Goal: Book appointment/travel/reservation

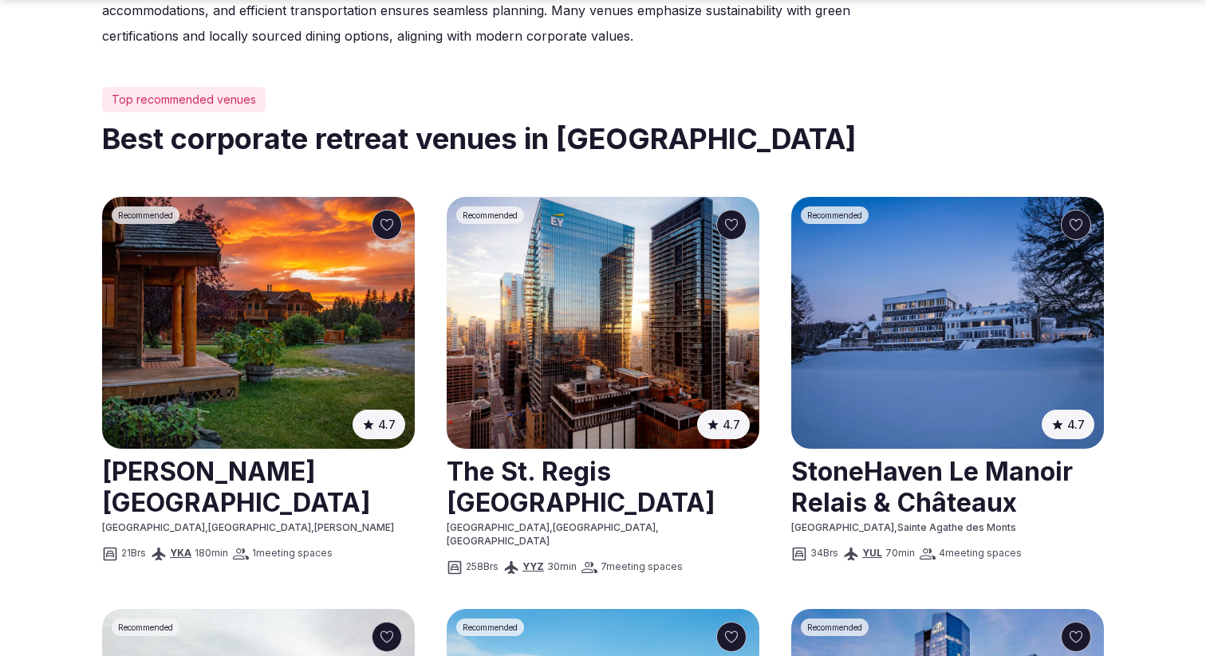
scroll to position [706, 0]
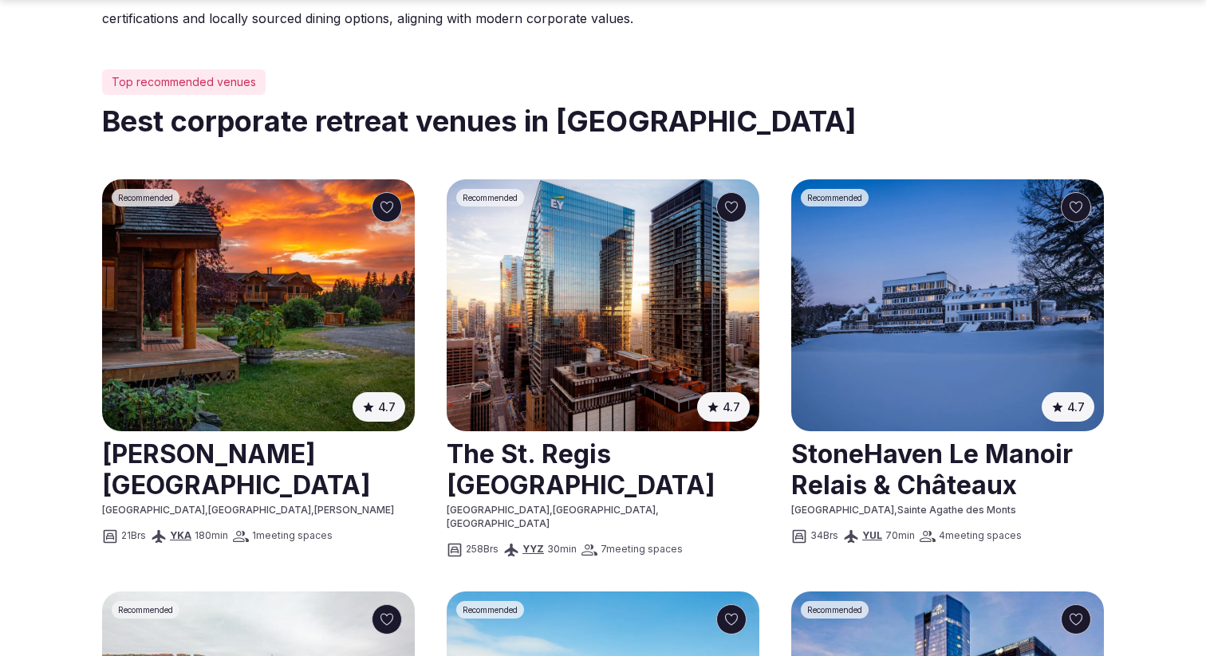
click at [922, 278] on img at bounding box center [947, 305] width 313 height 252
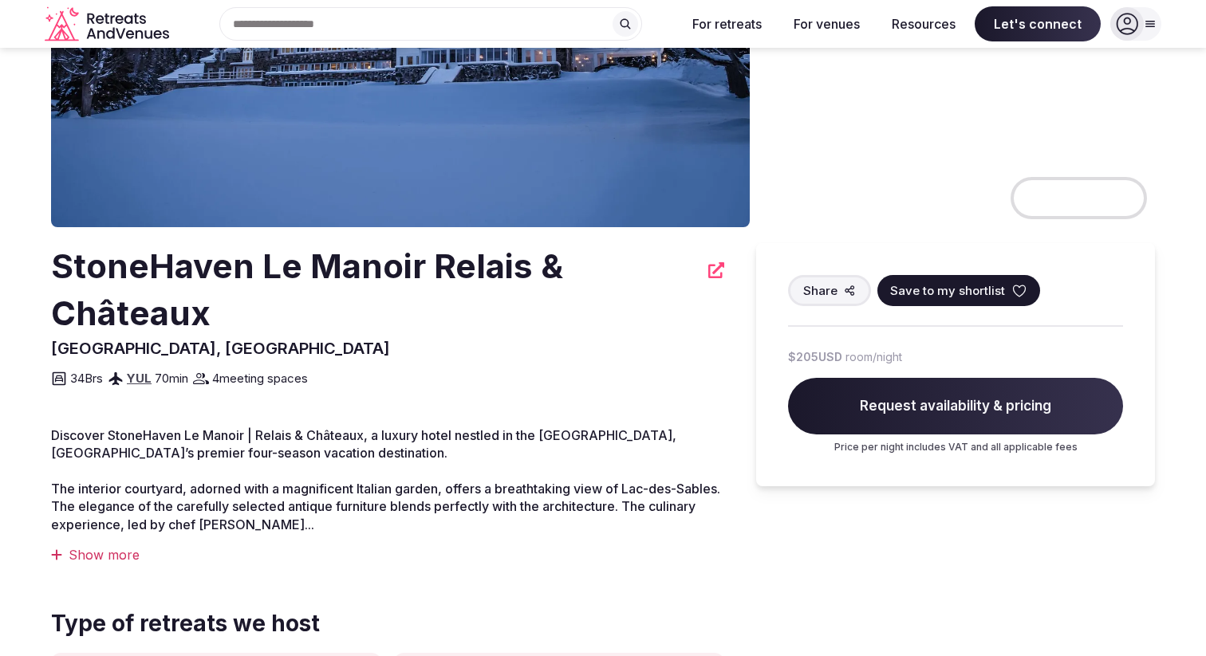
scroll to position [229, 0]
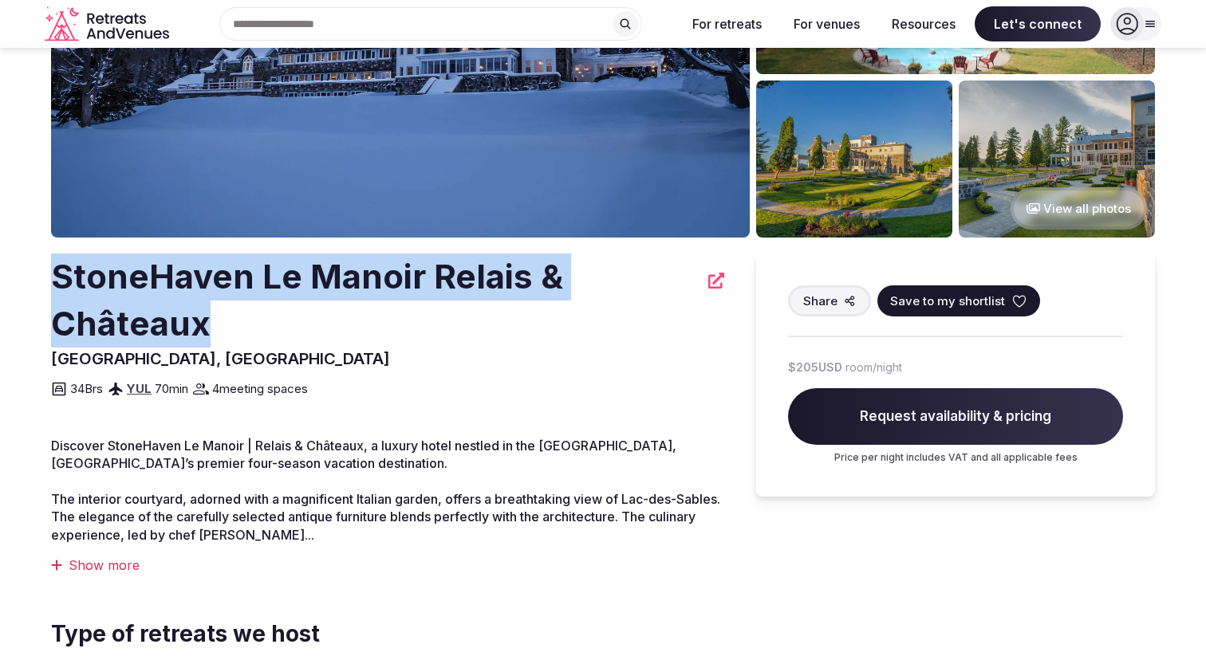
drag, startPoint x: 226, startPoint y: 321, endPoint x: 35, endPoint y: 281, distance: 195.5
copy h2 "StoneHaven Le Manoir Relais & Châteaux"
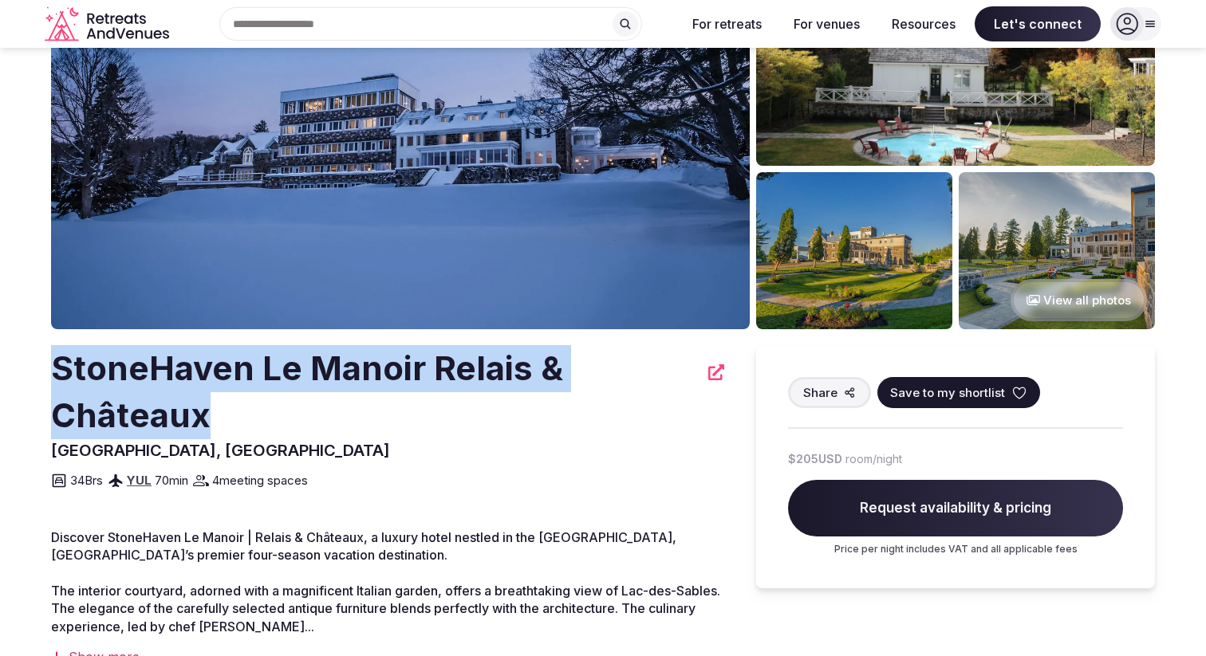
scroll to position [130, 0]
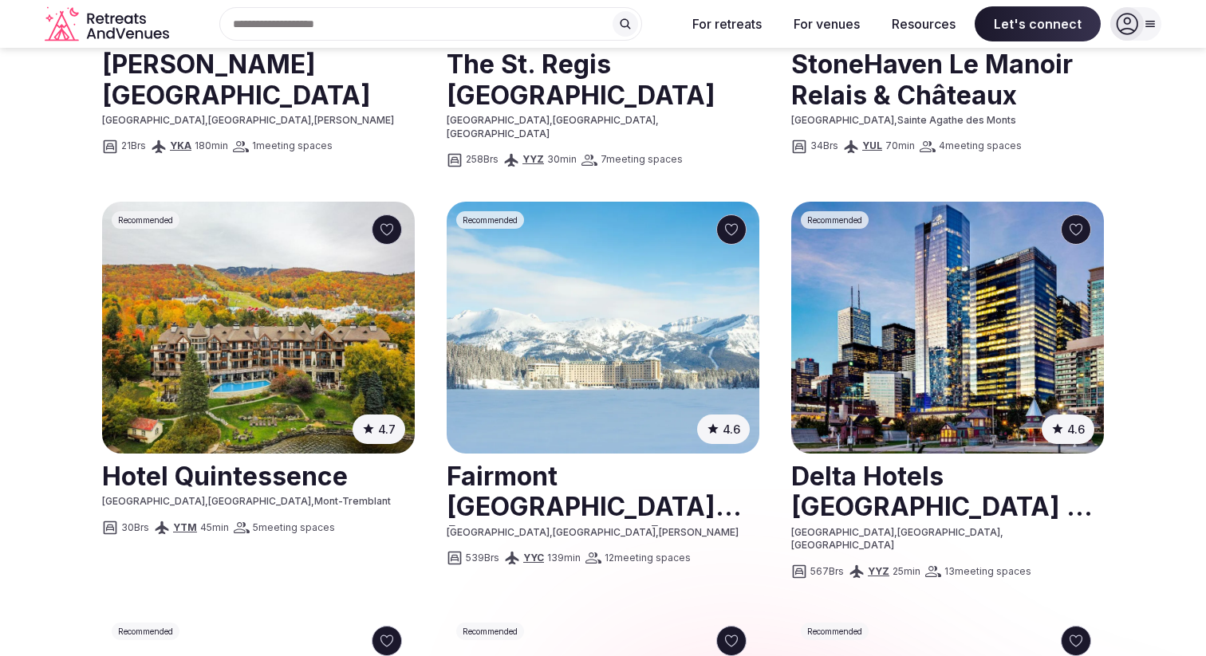
scroll to position [1093, 0]
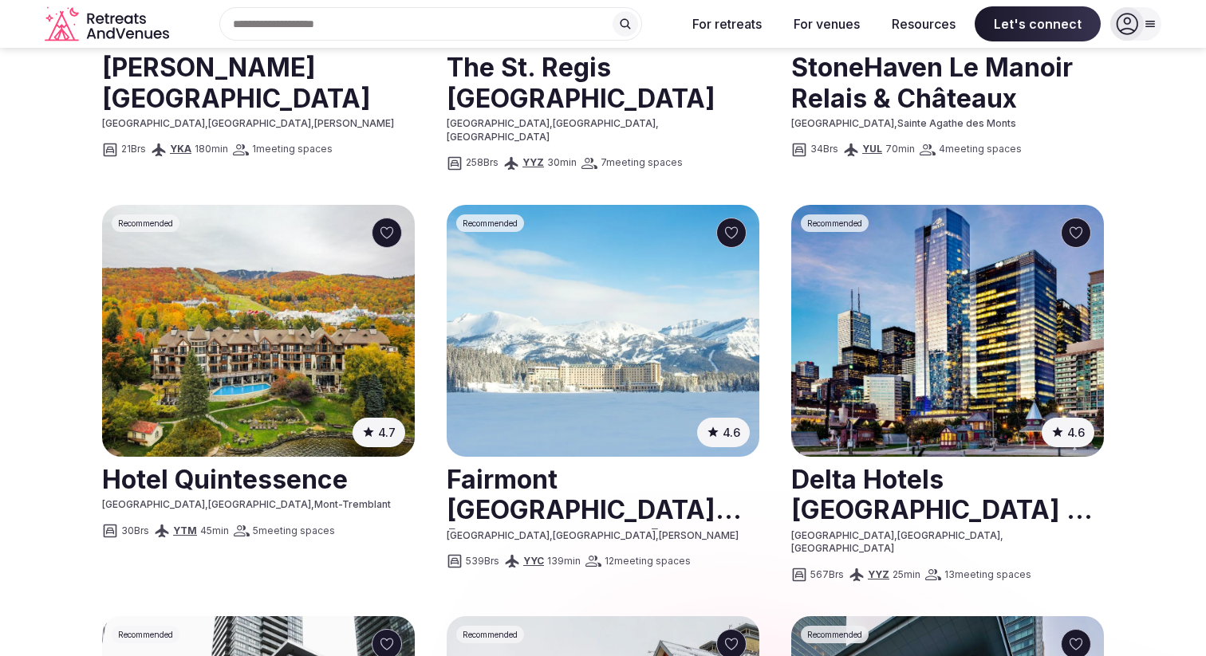
click at [319, 210] on img at bounding box center [258, 331] width 313 height 252
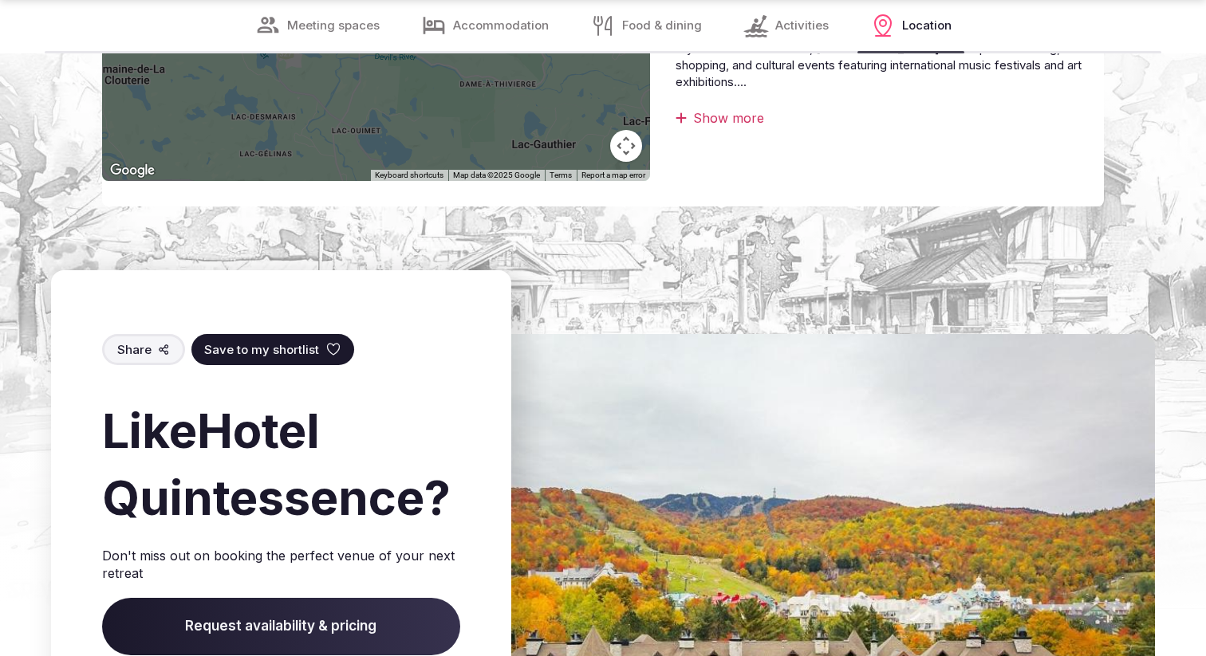
scroll to position [4263, 0]
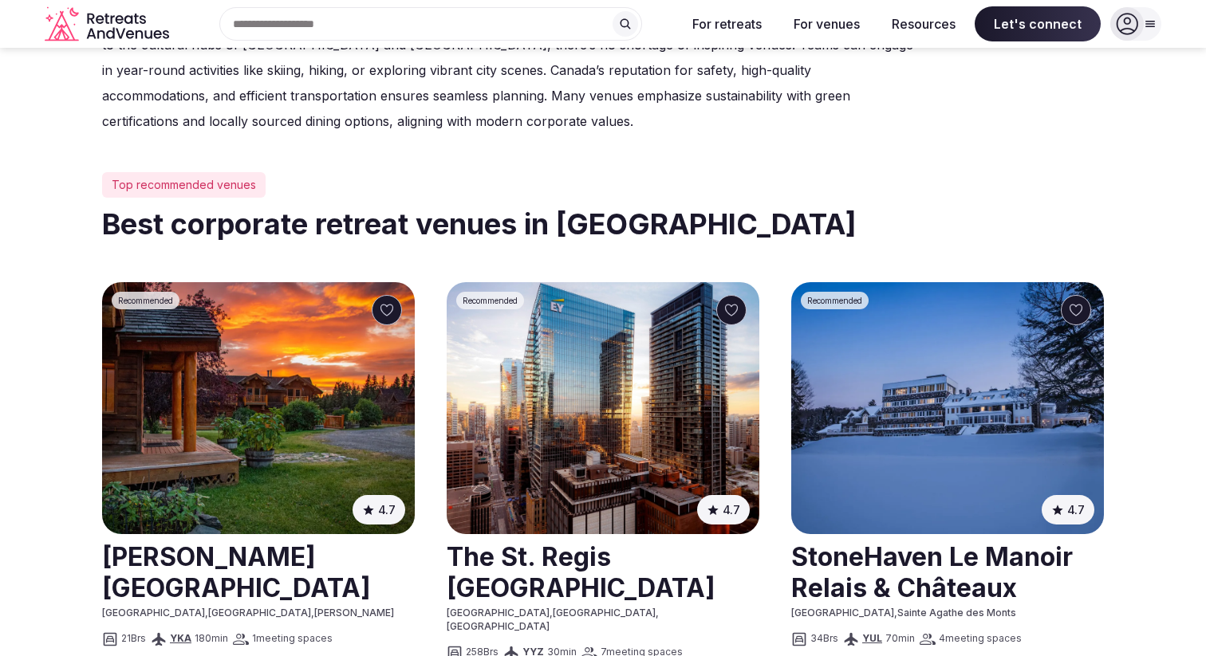
scroll to position [601, 0]
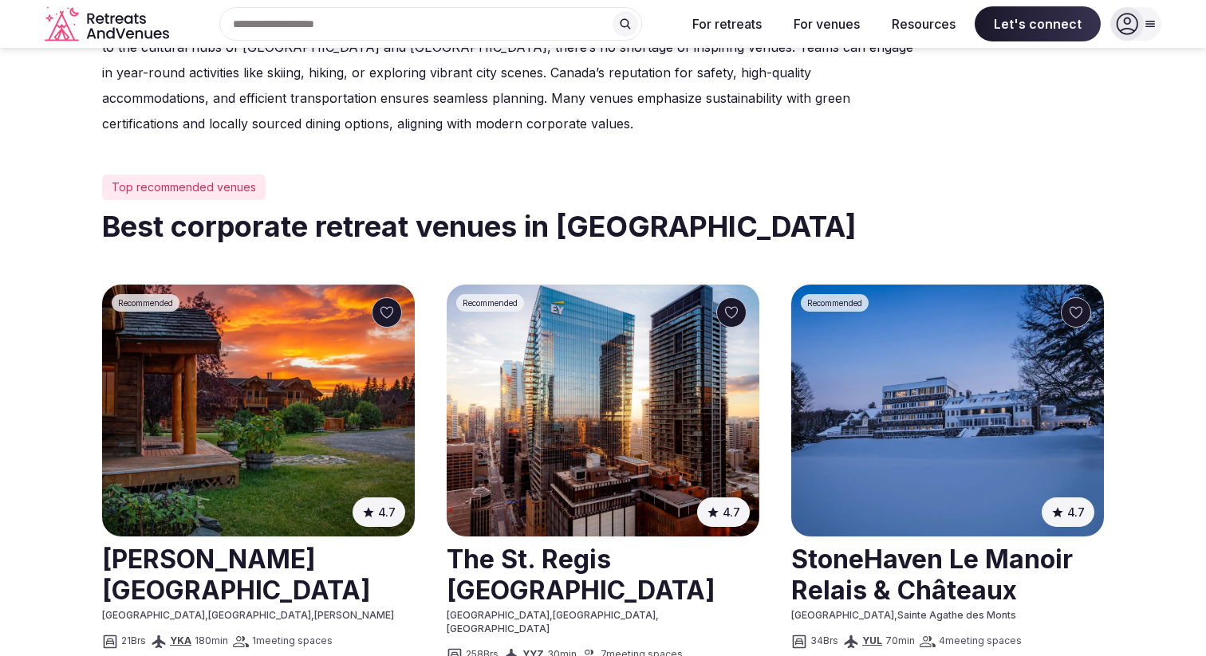
click at [296, 361] on img at bounding box center [258, 411] width 313 height 252
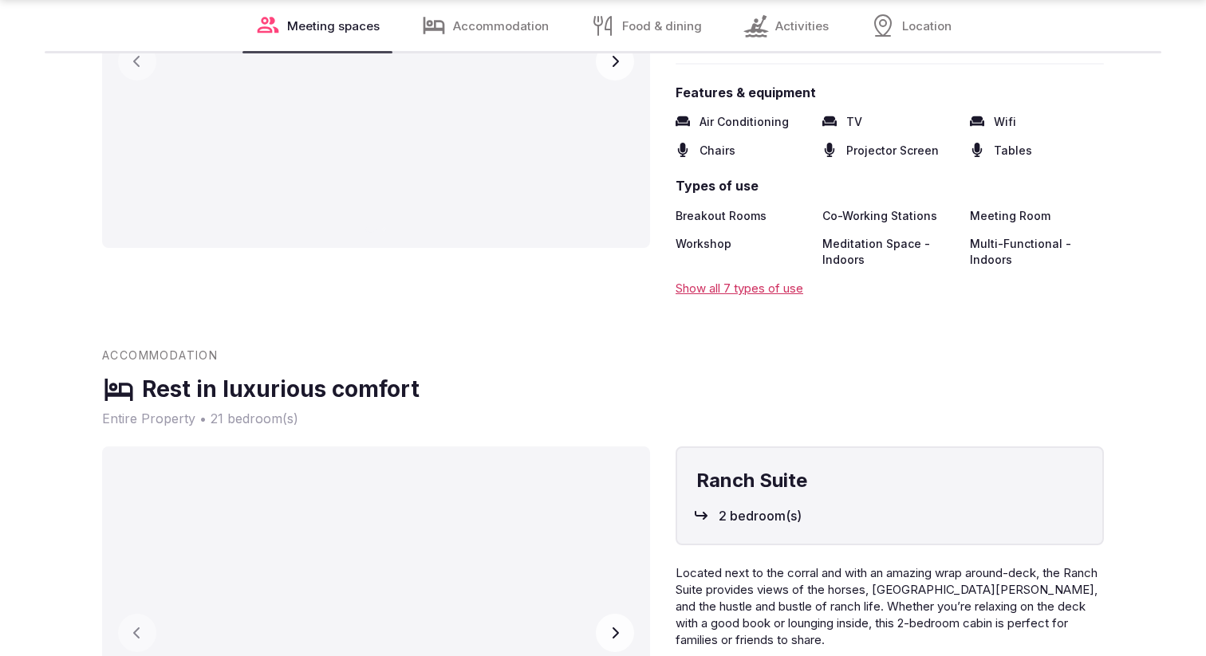
scroll to position [2169, 0]
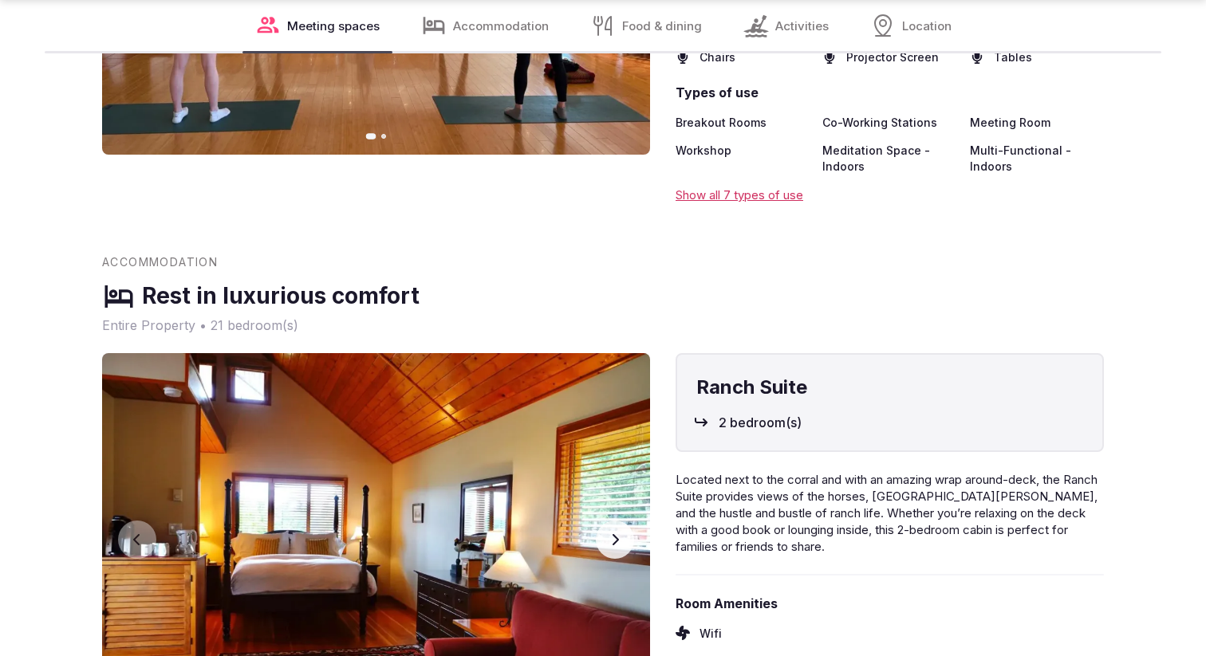
scroll to position [601, 0]
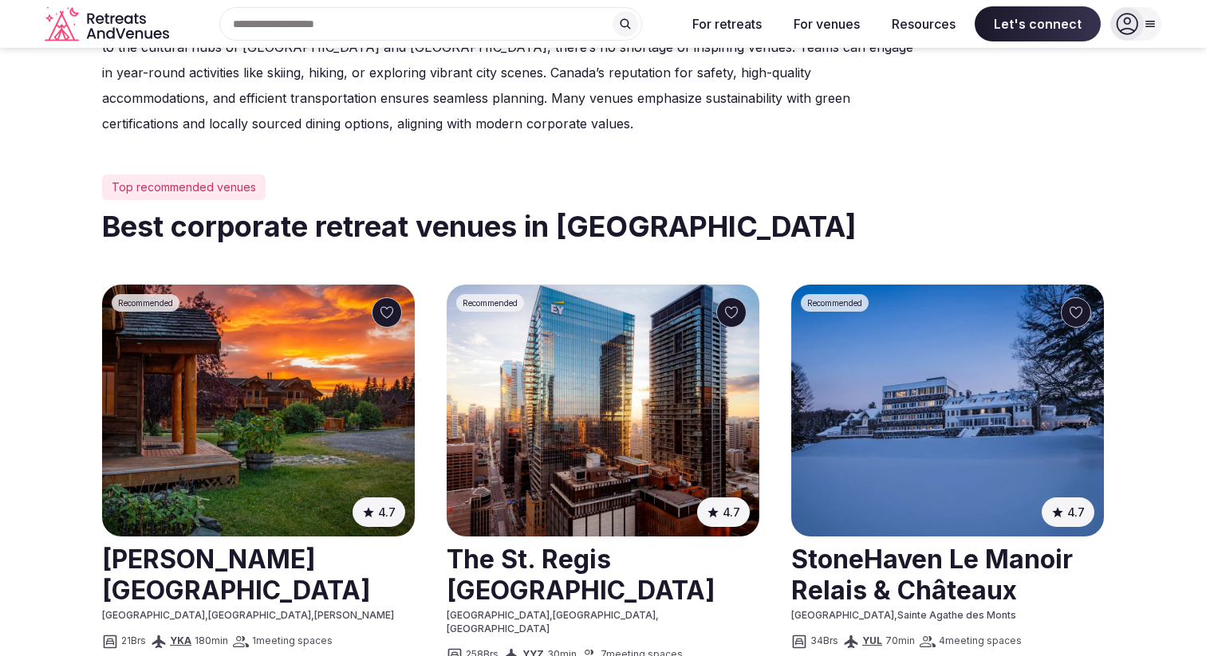
click at [986, 395] on img at bounding box center [947, 411] width 313 height 252
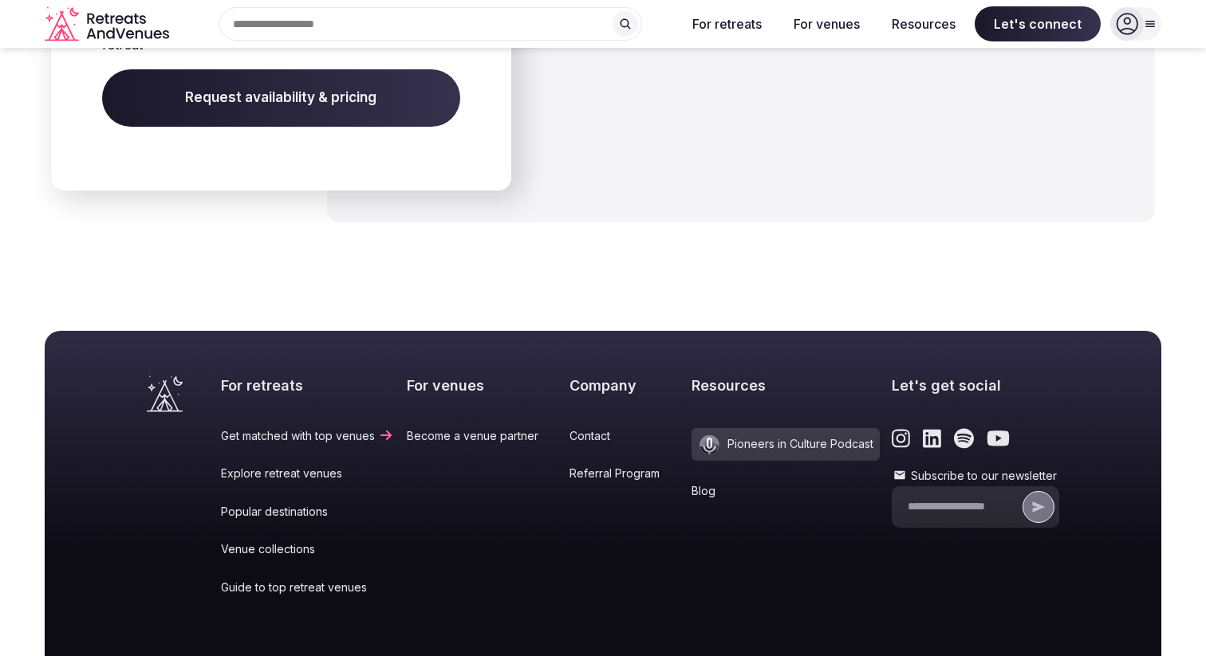
scroll to position [7545, 0]
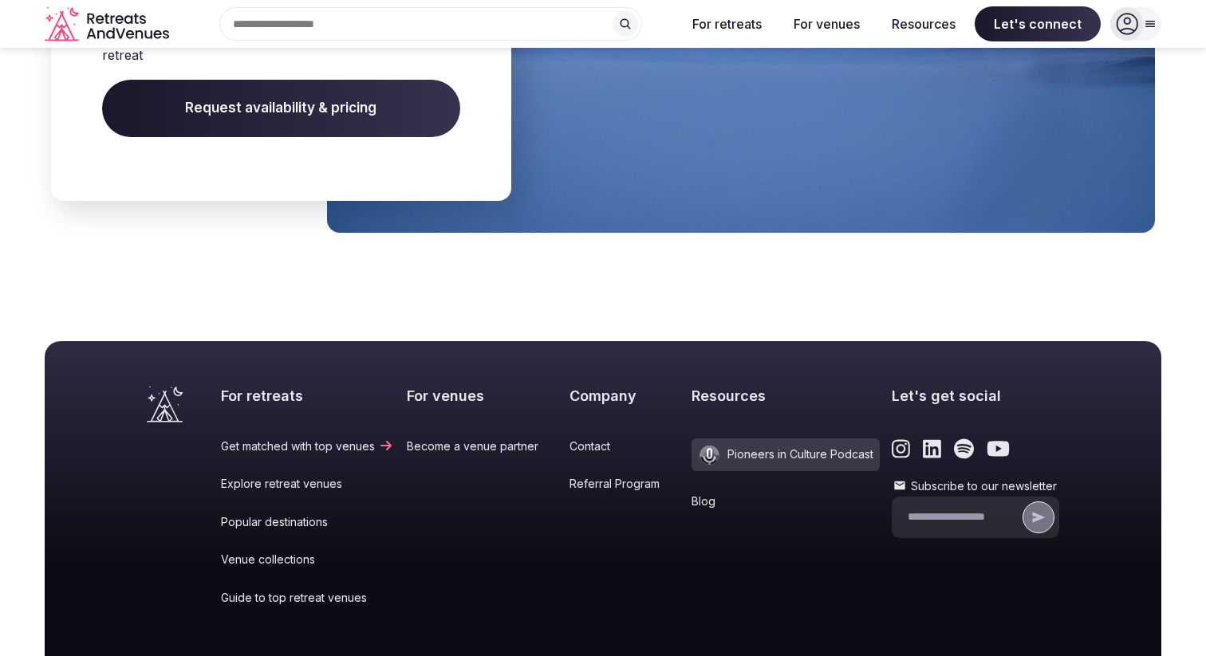
click at [307, 96] on span "Request availability & pricing" at bounding box center [281, 108] width 358 height 57
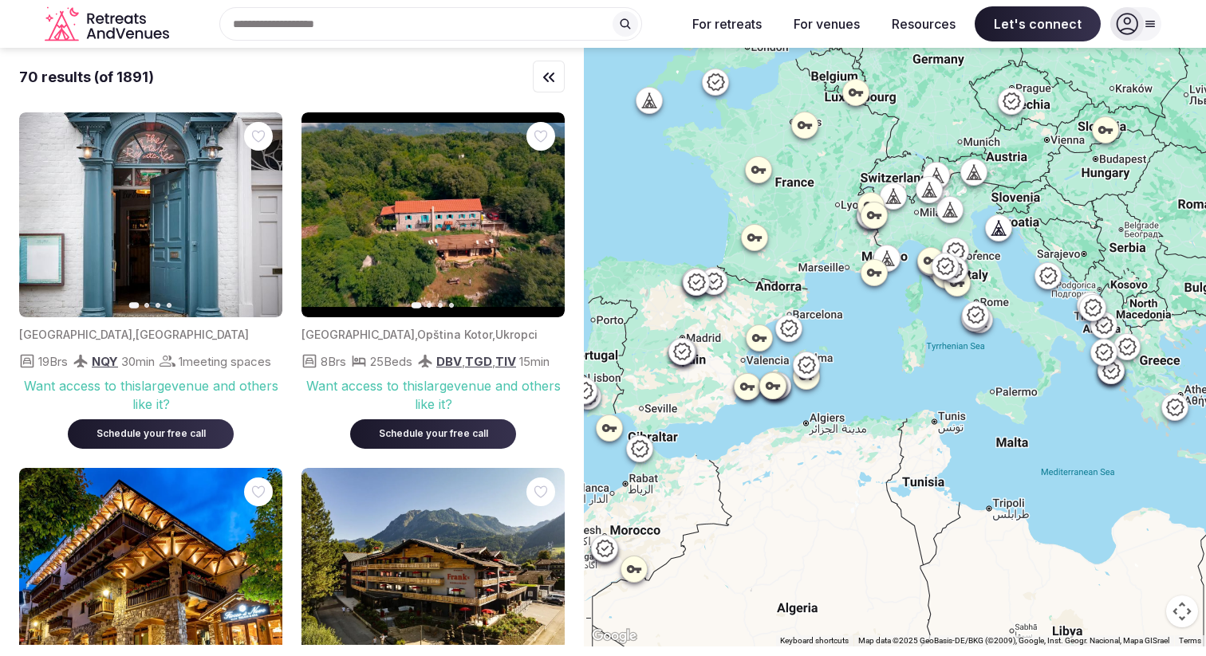
click at [151, 29] on icon "Retreats and Venues company logo" at bounding box center [109, 24] width 128 height 36
